Goal: Task Accomplishment & Management: Complete application form

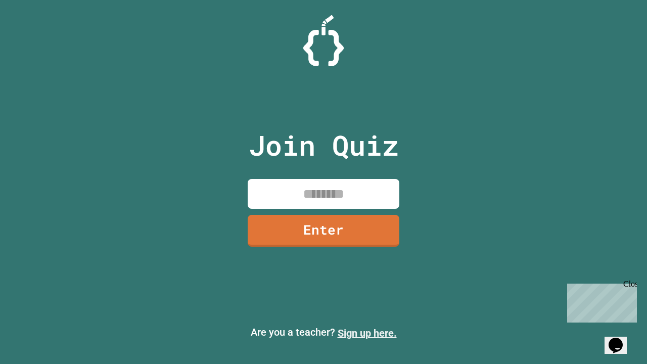
click at [367, 333] on link "Sign up here." at bounding box center [367, 333] width 59 height 12
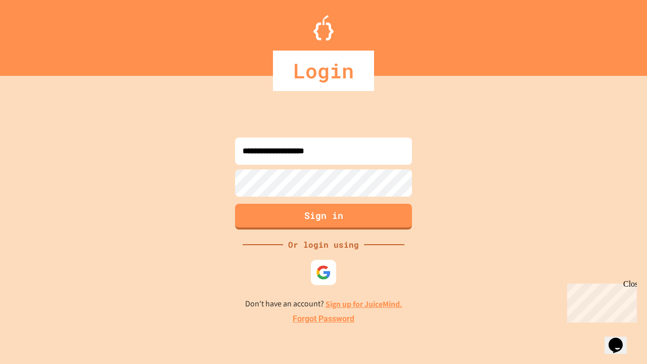
type input "**********"
